Goal: Task Accomplishment & Management: Manage account settings

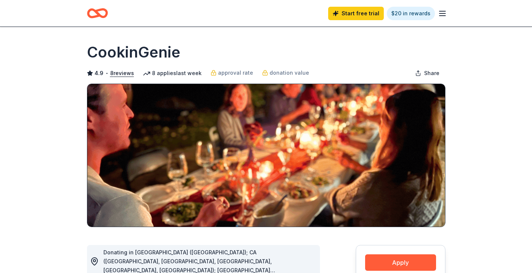
click at [441, 15] on icon "button" at bounding box center [442, 13] width 9 height 9
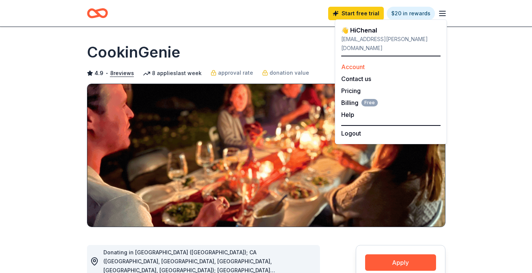
click at [344, 63] on link "Account" at bounding box center [353, 66] width 24 height 7
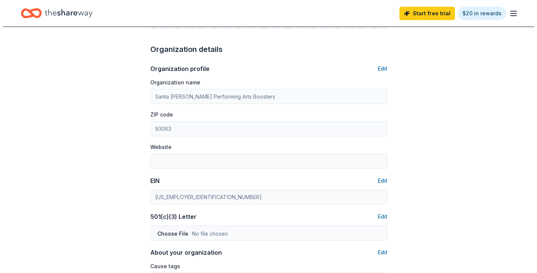
scroll to position [261, 0]
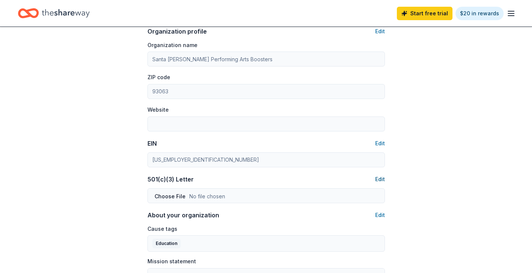
click at [380, 177] on button "Edit" at bounding box center [380, 179] width 10 height 9
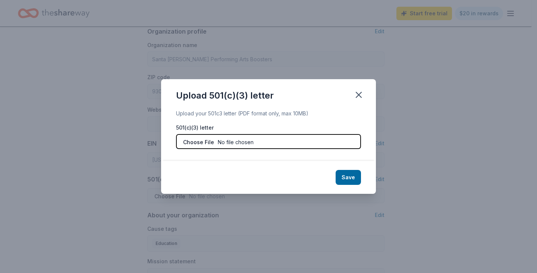
click at [252, 141] on input "file" at bounding box center [268, 141] width 185 height 15
click at [230, 143] on input "file" at bounding box center [268, 141] width 185 height 15
click at [250, 146] on input "file" at bounding box center [268, 141] width 185 height 15
click at [236, 143] on input "file" at bounding box center [268, 141] width 185 height 15
click at [309, 144] on input "file" at bounding box center [268, 141] width 185 height 15
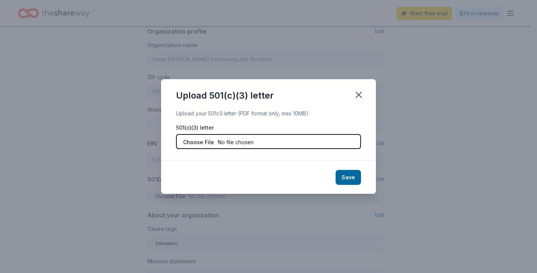
click at [207, 141] on input "file" at bounding box center [268, 141] width 185 height 15
type input "C:\fakepath\Trou Arts Letterhead.pdf"
